Goal: Information Seeking & Learning: Learn about a topic

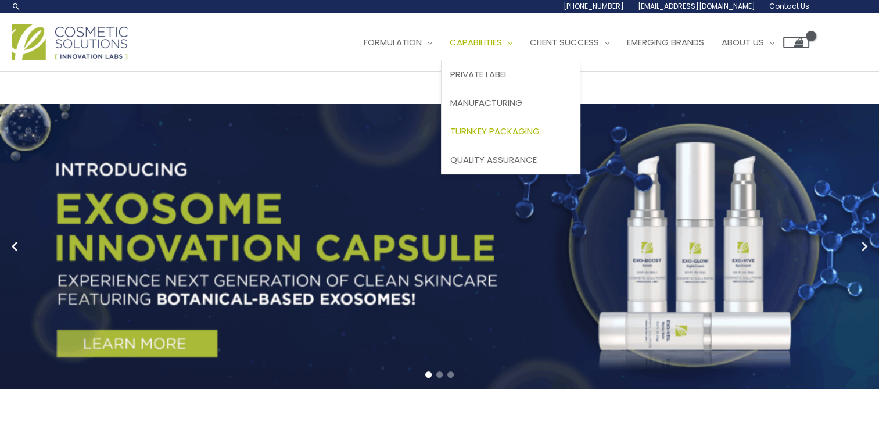
click at [540, 132] on span "Turnkey Packaging" at bounding box center [494, 131] width 89 height 12
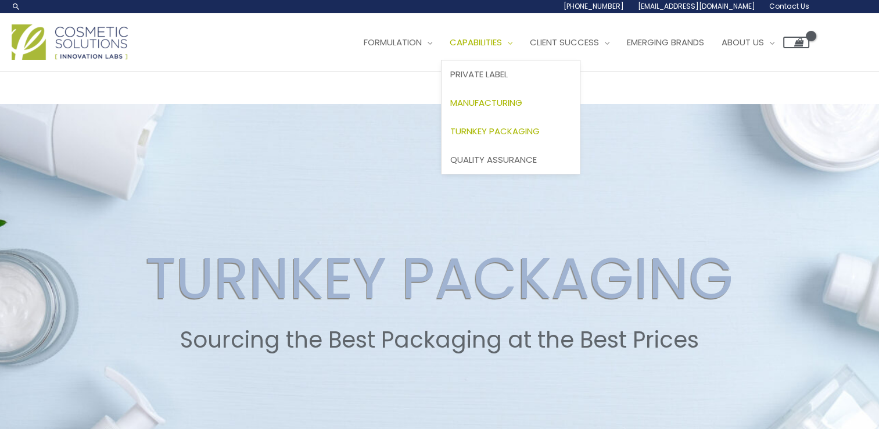
click at [522, 99] on span "Manufacturing" at bounding box center [486, 102] width 72 height 12
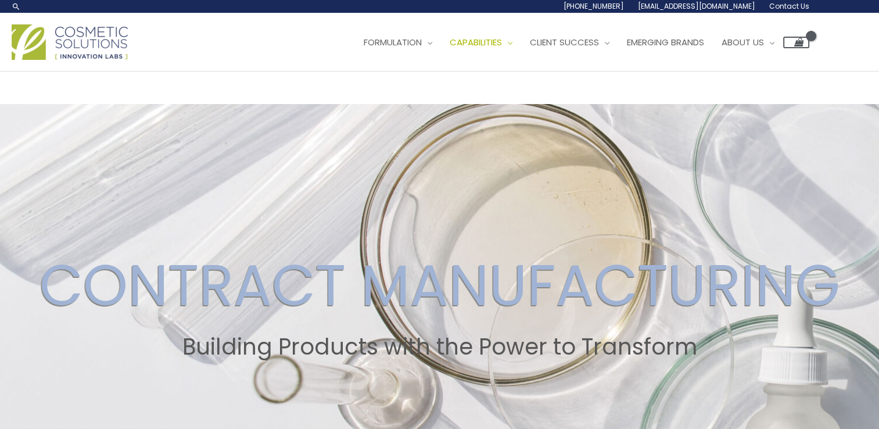
drag, startPoint x: 297, startPoint y: 0, endPoint x: 311, endPoint y: 122, distance: 122.8
click at [311, 122] on div "CONTRACT MANUFACTURING Building Products with the Power to Transform" at bounding box center [439, 305] width 879 height 403
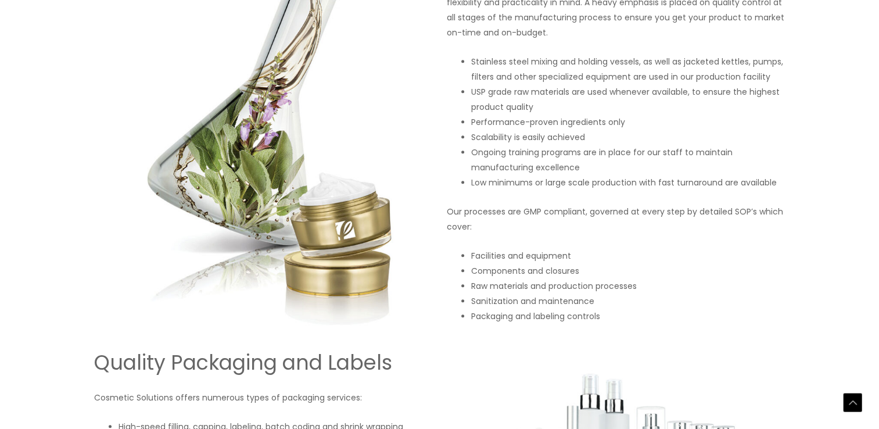
scroll to position [930, 0]
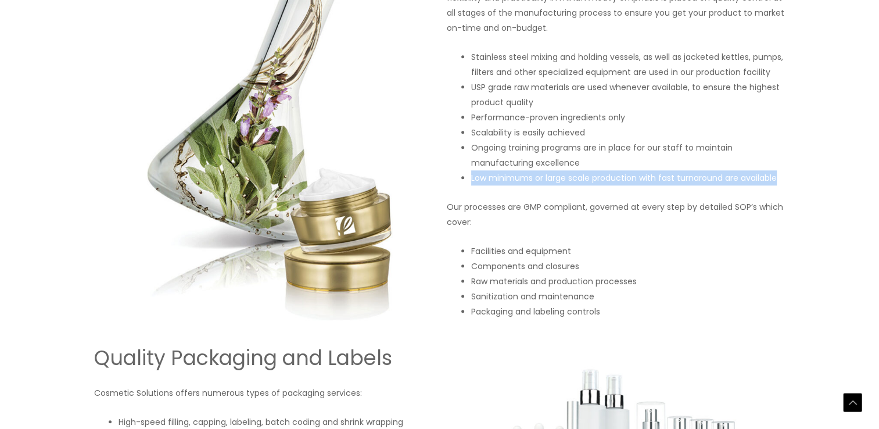
drag, startPoint x: 472, startPoint y: 177, endPoint x: 781, endPoint y: 173, distance: 309.1
click at [781, 173] on li "Low minimums or large scale production with fast turnaround are available" at bounding box center [628, 177] width 314 height 15
drag, startPoint x: 781, startPoint y: 173, endPoint x: 744, endPoint y: 178, distance: 37.6
copy li "Low minimums or large scale production with fast turnaround are available"
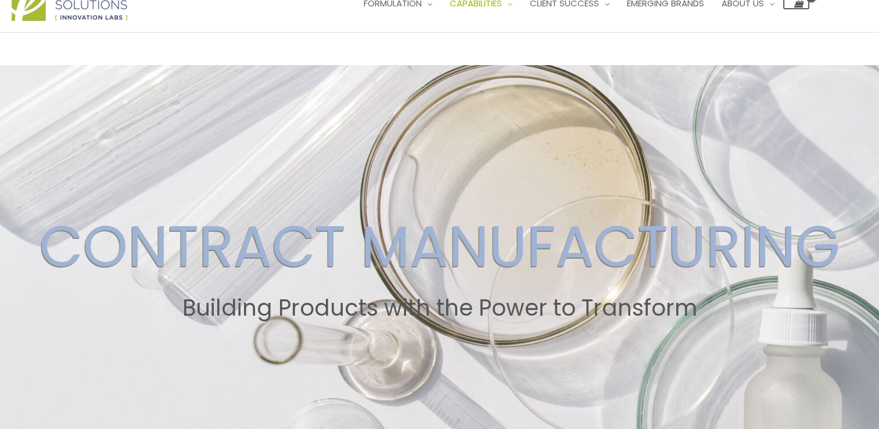
scroll to position [0, 0]
